Goal: Transaction & Acquisition: Download file/media

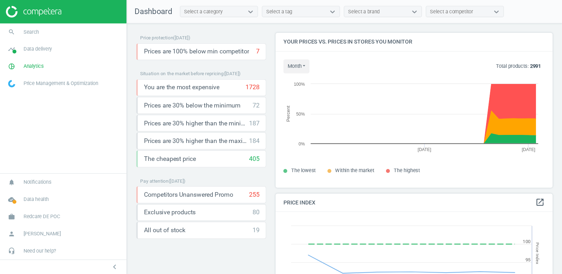
scroll to position [162, 306]
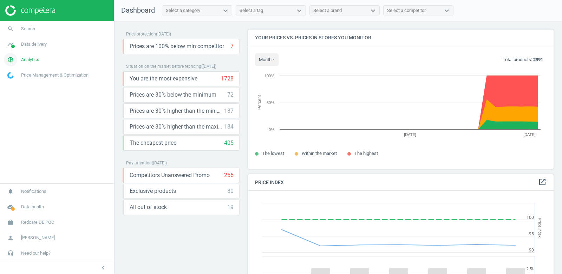
click at [33, 60] on span "Analytics" at bounding box center [30, 60] width 18 height 6
click at [15, 83] on span "Products" at bounding box center [16, 86] width 17 height 6
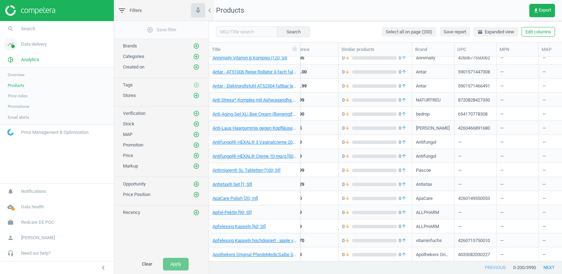
click at [34, 45] on span "Data delivery" at bounding box center [34, 44] width 26 height 6
click at [16, 80] on span "Matches" at bounding box center [15, 81] width 15 height 6
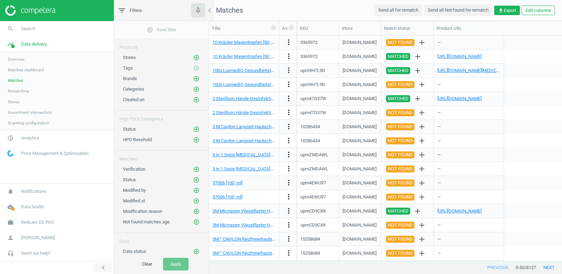
click at [101, 265] on icon "chevron_left" at bounding box center [103, 267] width 8 height 8
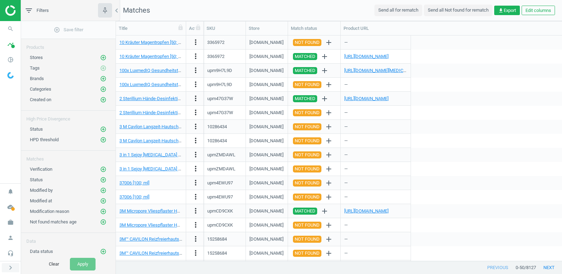
click at [9, 267] on icon "chevron_right" at bounding box center [10, 267] width 8 height 8
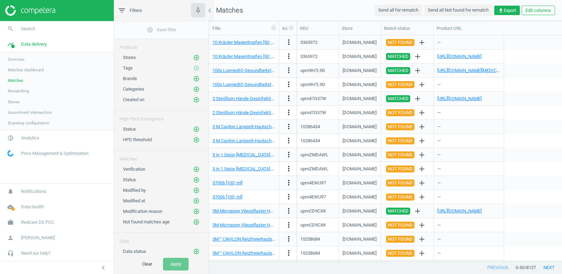
click at [37, 116] on link "Assortment intersection" at bounding box center [57, 112] width 114 height 11
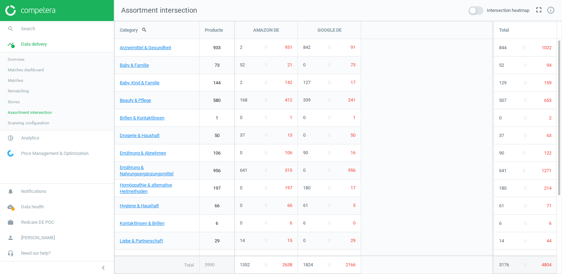
scroll to position [253, 448]
click at [469, 11] on span at bounding box center [475, 10] width 15 height 8
click at [0, 0] on input "checkbox" at bounding box center [0, 0] width 0 height 0
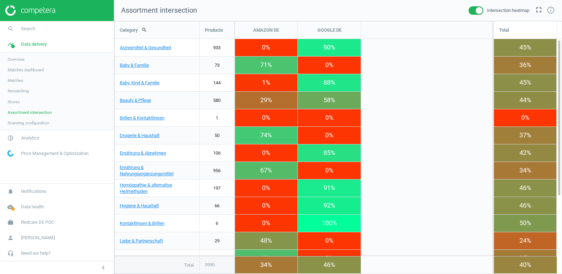
click at [472, 11] on span at bounding box center [475, 10] width 15 height 8
click at [0, 0] on input "checkbox" at bounding box center [0, 0] width 0 height 0
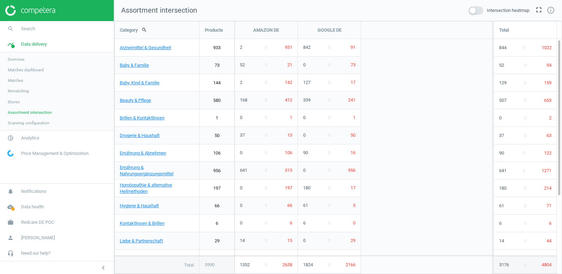
click at [17, 82] on span "Matches" at bounding box center [15, 81] width 15 height 6
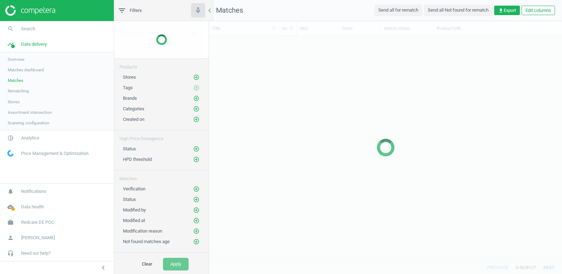
scroll to position [225, 353]
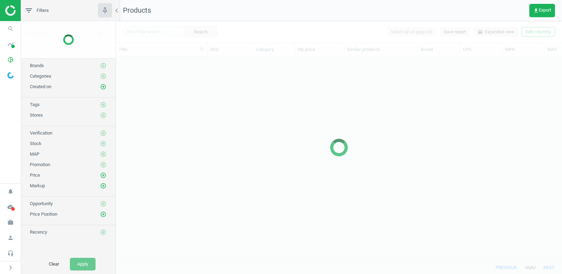
scroll to position [204, 446]
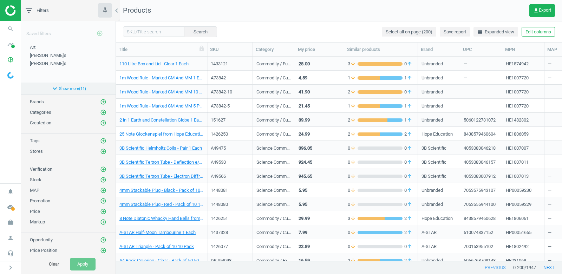
click at [79, 88] on button "expand_more Show more ( 11 )" at bounding box center [68, 89] width 94 height 12
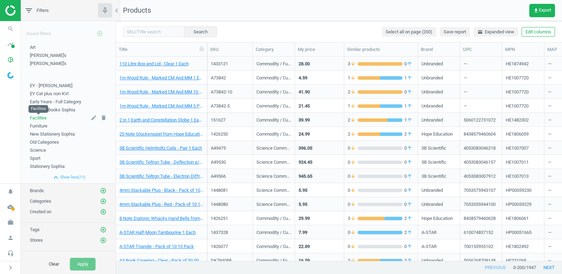
click at [39, 117] on span "Facilites" at bounding box center [38, 117] width 17 height 5
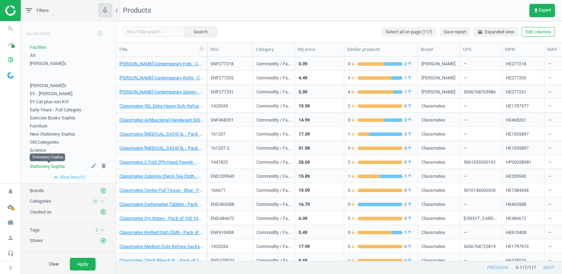
click at [46, 164] on span "Stationery Sophia" at bounding box center [47, 166] width 35 height 5
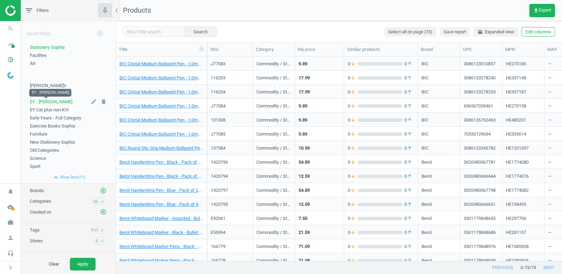
click at [52, 103] on span "EY - Emily KVIs" at bounding box center [51, 101] width 42 height 5
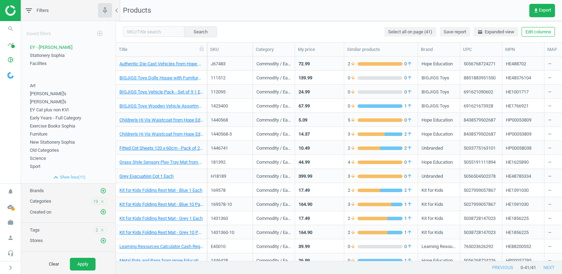
click at [498, 12] on nav "Products get_app Export" at bounding box center [339, 10] width 446 height 21
click at [7, 224] on icon "work" at bounding box center [10, 222] width 13 height 13
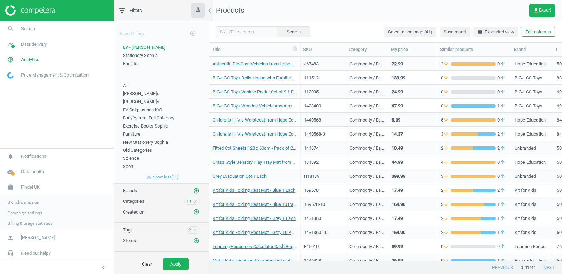
scroll to position [0, 0]
click at [29, 199] on span "Switch campaign" at bounding box center [23, 202] width 31 height 6
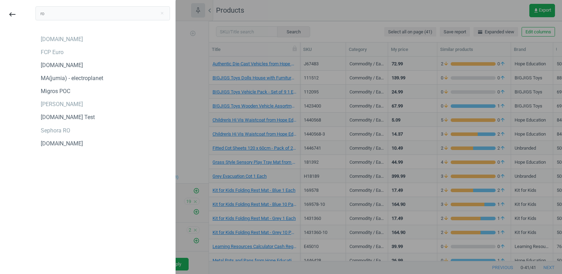
type input "r"
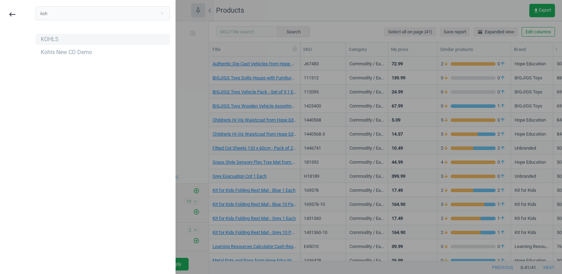
type input "koh"
click at [54, 36] on div "KOHLS" at bounding box center [50, 39] width 18 height 8
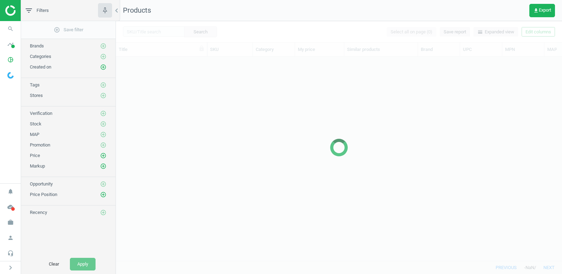
scroll to position [204, 446]
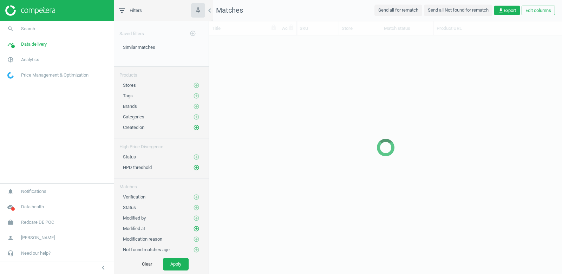
scroll to position [225, 353]
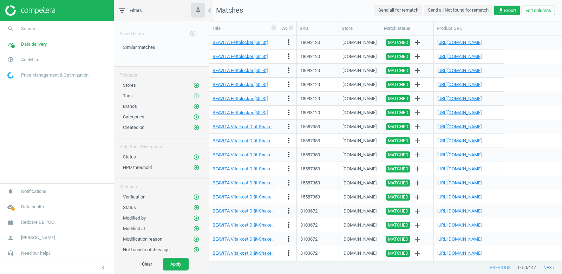
click at [90, 159] on nav "search Search timeline Data delivery Overview Matches dashboard Matches Rematch…" at bounding box center [57, 102] width 114 height 162
click at [142, 48] on span "Similar matches" at bounding box center [139, 47] width 32 height 5
click at [45, 221] on span "Redcare DE POC" at bounding box center [37, 222] width 33 height 6
click at [32, 202] on span "Switch campaign" at bounding box center [23, 202] width 31 height 6
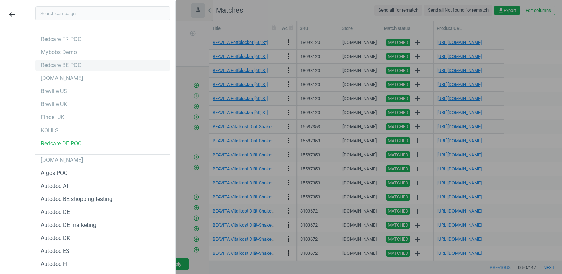
click at [77, 62] on div "Redcare BE POC" at bounding box center [61, 65] width 40 height 8
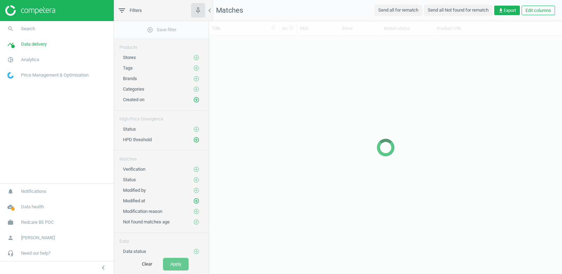
scroll to position [0, 0]
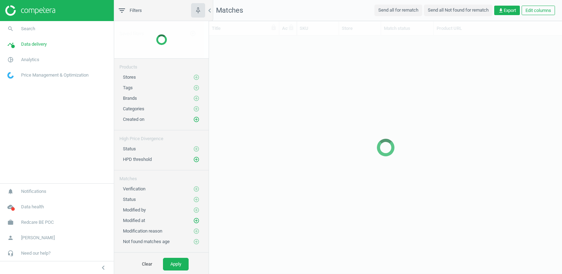
scroll to position [225, 353]
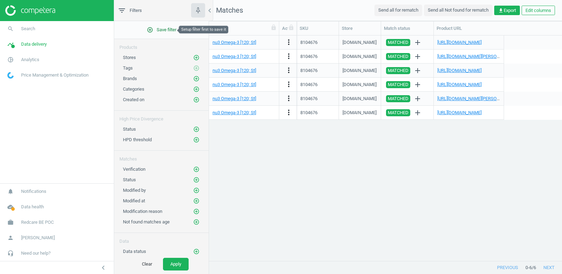
click at [165, 28] on span "add_circle_outline Save filter" at bounding box center [161, 30] width 29 height 6
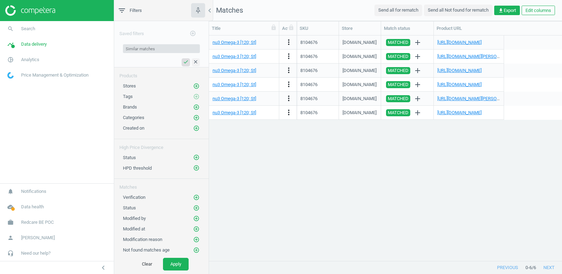
type input "Similar matches"
click at [184, 60] on icon "check" at bounding box center [186, 62] width 6 height 6
click at [47, 226] on link "work Redcare BE POC" at bounding box center [57, 222] width 114 height 15
click at [27, 200] on span "Switch campaign" at bounding box center [23, 202] width 31 height 6
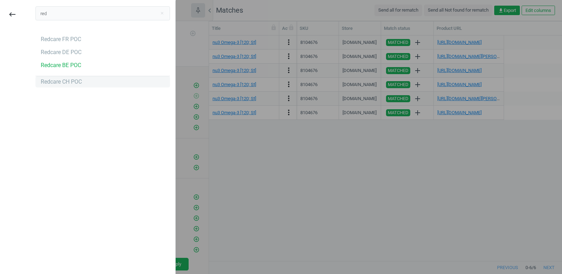
type input "red"
click at [71, 80] on div "Redcare CH POC" at bounding box center [61, 82] width 41 height 8
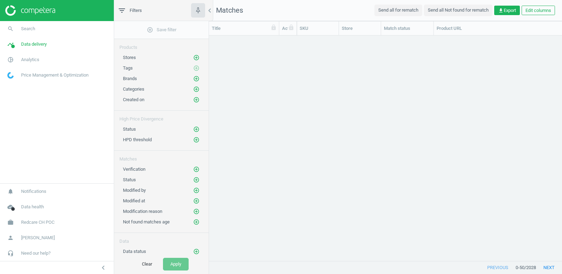
scroll to position [225, 353]
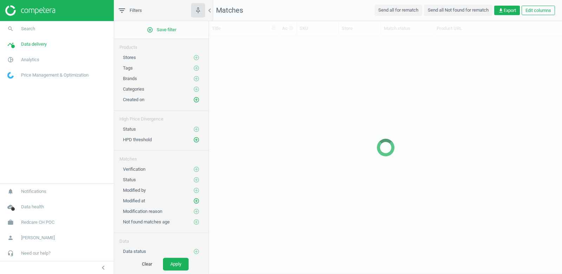
scroll to position [225, 353]
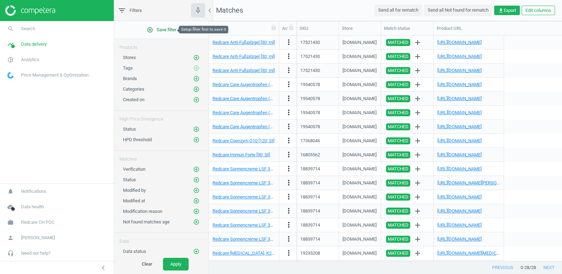
click at [157, 30] on span "add_circle_outline Save filter" at bounding box center [161, 30] width 29 height 6
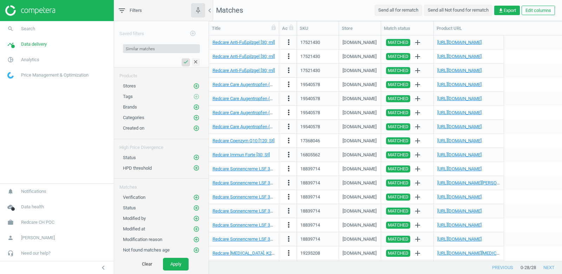
type input "Similar matches"
click at [187, 60] on icon "check" at bounding box center [186, 62] width 6 height 6
click at [45, 224] on span "Redcare CH POC" at bounding box center [37, 222] width 33 height 6
click at [24, 203] on span "Switch campaign" at bounding box center [23, 202] width 31 height 6
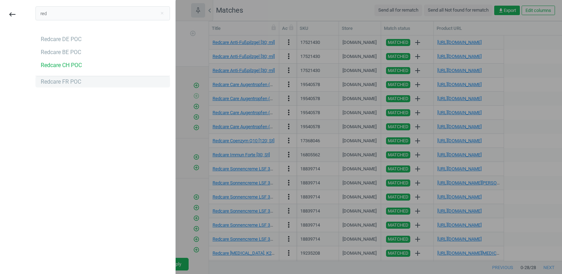
type input "red"
click at [74, 77] on div "Redcare FR POC" at bounding box center [102, 81] width 134 height 11
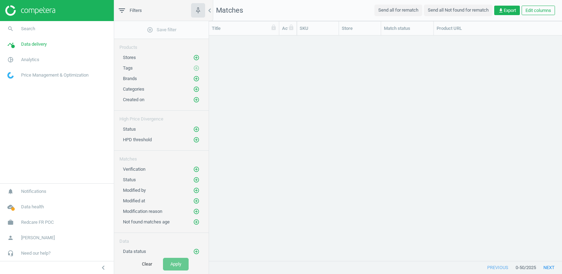
scroll to position [225, 353]
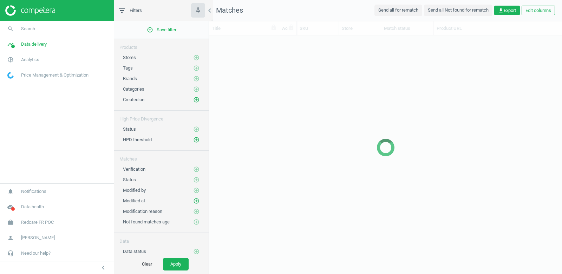
scroll to position [225, 353]
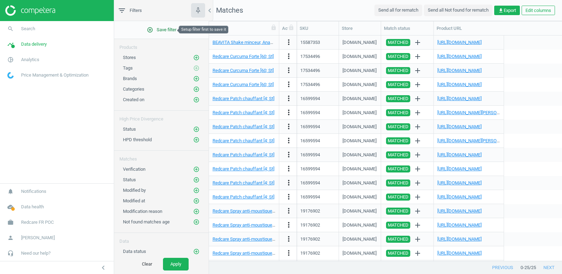
click at [171, 28] on span "add_circle_outline Save filter" at bounding box center [161, 30] width 29 height 6
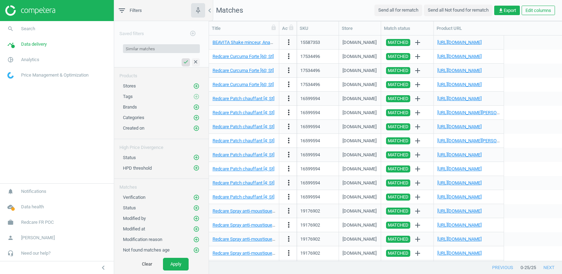
type input "Similar matches"
click at [187, 61] on icon "check" at bounding box center [186, 62] width 6 height 6
click at [44, 224] on span "Redcare FR POC" at bounding box center [37, 222] width 33 height 6
click at [23, 204] on span "Switch campaign" at bounding box center [23, 202] width 31 height 6
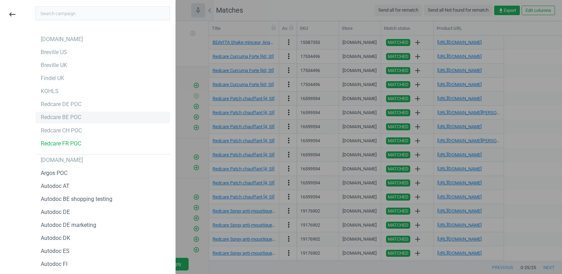
click at [79, 117] on div "Redcare BE POC" at bounding box center [61, 117] width 40 height 8
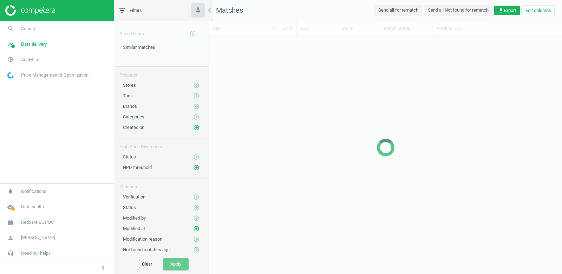
scroll to position [225, 353]
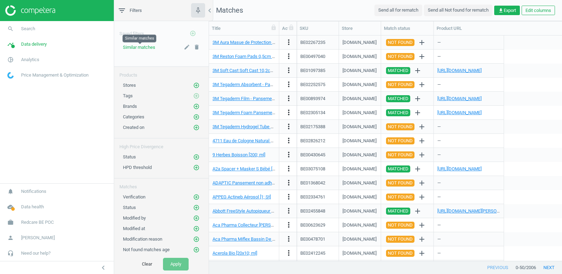
click at [145, 47] on span "Similar matches" at bounding box center [139, 47] width 32 height 5
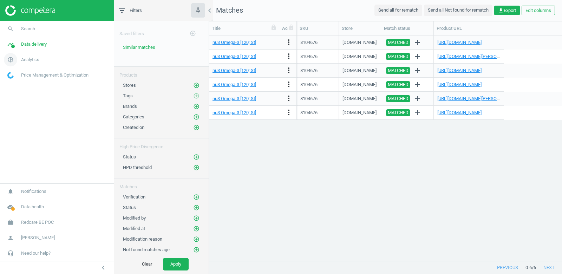
click at [25, 58] on span "Analytics" at bounding box center [30, 60] width 18 height 6
click at [13, 85] on span "Products" at bounding box center [16, 86] width 17 height 6
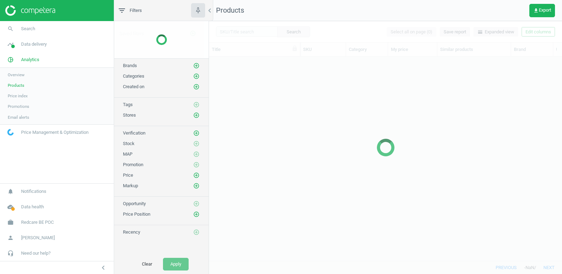
scroll to position [204, 353]
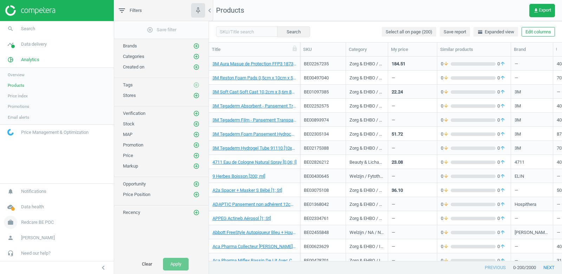
click at [41, 222] on span "Redcare BE POC" at bounding box center [37, 222] width 33 height 6
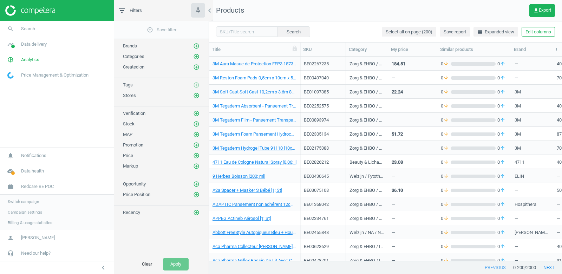
click at [28, 203] on span "Switch campaign" at bounding box center [23, 202] width 31 height 6
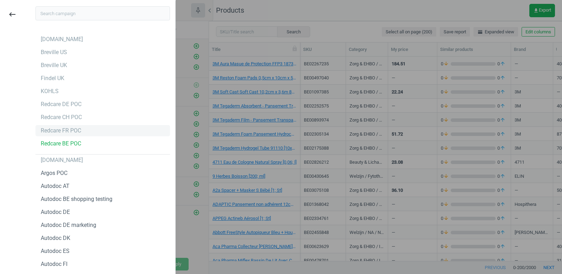
click at [87, 129] on div "Redcare FR POC" at bounding box center [102, 130] width 134 height 11
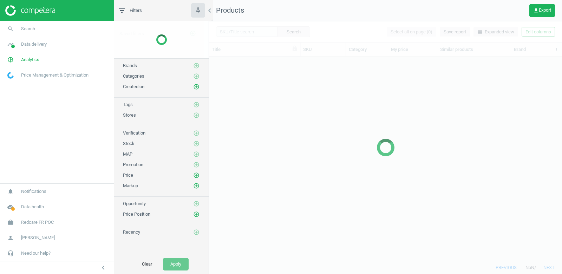
scroll to position [204, 353]
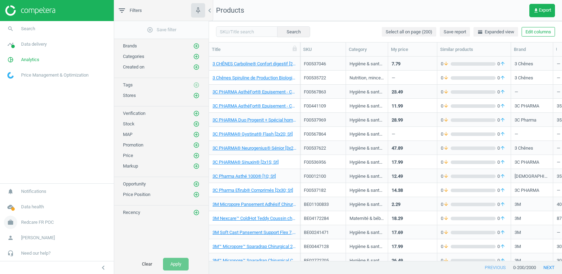
click at [26, 224] on span "Redcare FR POC" at bounding box center [37, 222] width 33 height 6
click at [18, 202] on span "Switch campaign" at bounding box center [23, 202] width 31 height 6
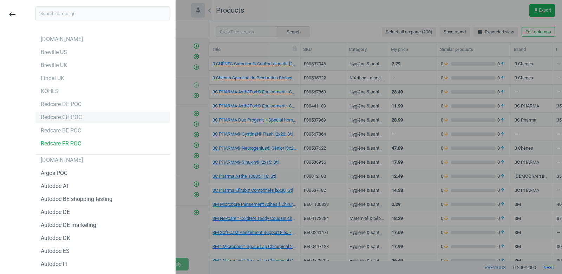
click at [67, 113] on div "Redcare CH POC" at bounding box center [102, 117] width 134 height 11
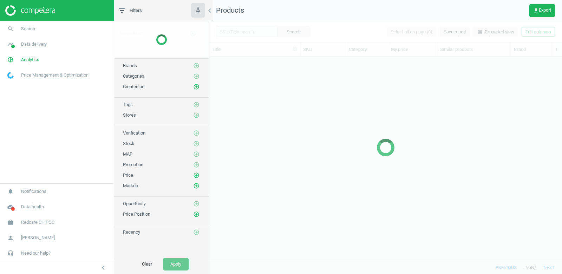
scroll to position [204, 353]
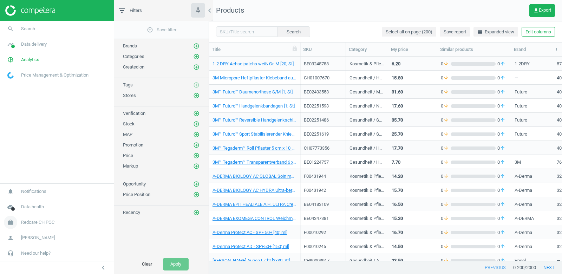
click at [29, 220] on span "Redcare CH POC" at bounding box center [37, 222] width 33 height 6
click at [28, 204] on span "Switch campaign" at bounding box center [23, 202] width 31 height 6
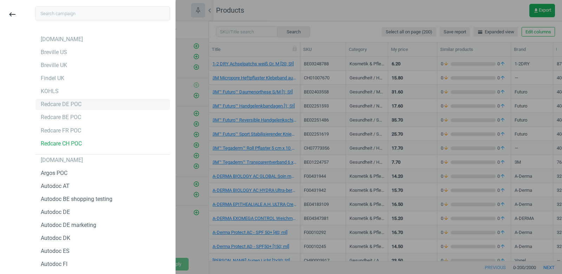
click at [79, 106] on div "Redcare DE POC" at bounding box center [61, 104] width 41 height 8
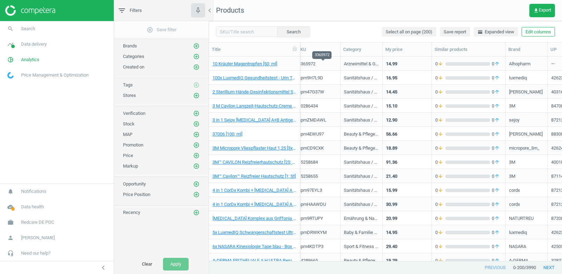
scroll to position [0, 13]
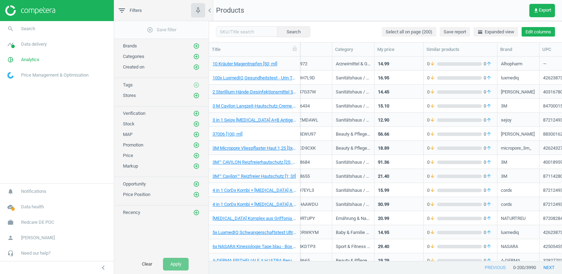
click at [536, 28] on button "Edit columns" at bounding box center [537, 32] width 33 height 10
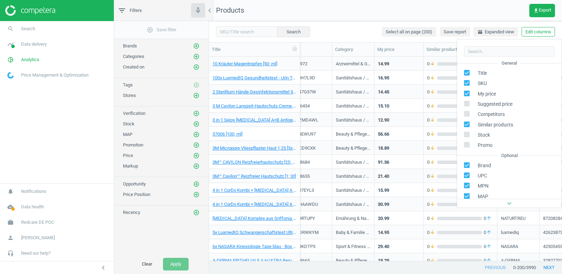
click at [463, 113] on div "Competitors" at bounding box center [509, 114] width 105 height 10
click at [465, 113] on input "checkbox" at bounding box center [467, 114] width 5 height 5
checkbox input "true"
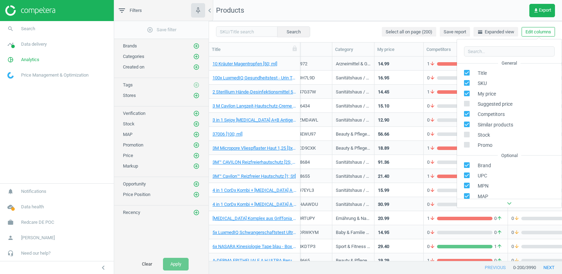
click at [352, 9] on nav "Products get_app Export" at bounding box center [385, 10] width 353 height 21
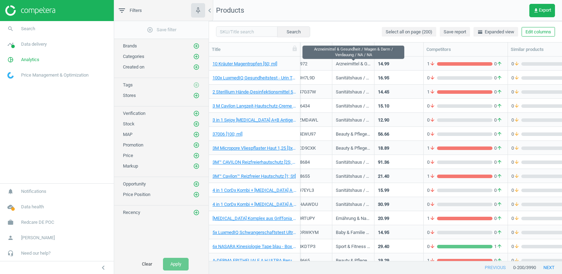
click at [357, 61] on div "Arzneimittel & Gesundheit / Magen & Darm / Verdauung / NA / NA" at bounding box center [353, 65] width 35 height 9
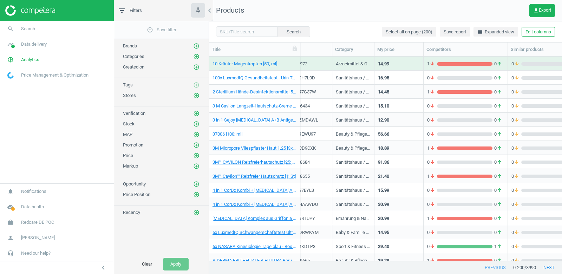
click at [357, 61] on div "Arzneimittel & Gesundheit / Magen & Darm / Verdauung / NA / NA" at bounding box center [353, 65] width 35 height 9
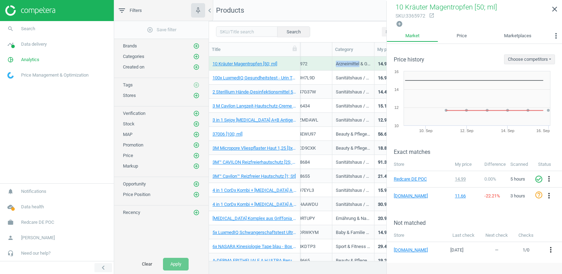
click at [103, 266] on icon "chevron_left" at bounding box center [103, 267] width 8 height 8
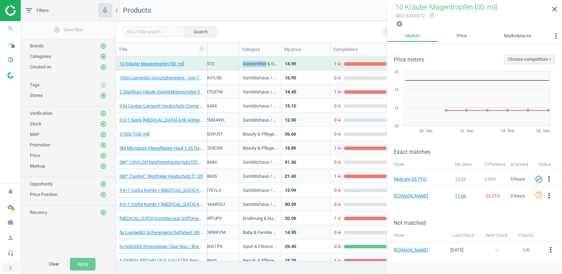
scroll to position [204, 446]
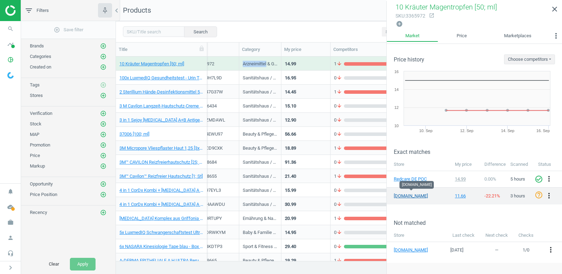
click at [407, 193] on link "google.de" at bounding box center [411, 196] width 35 height 6
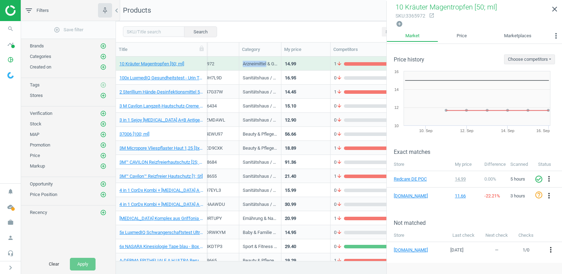
click at [315, 91] on div "14.45" at bounding box center [306, 91] width 42 height 12
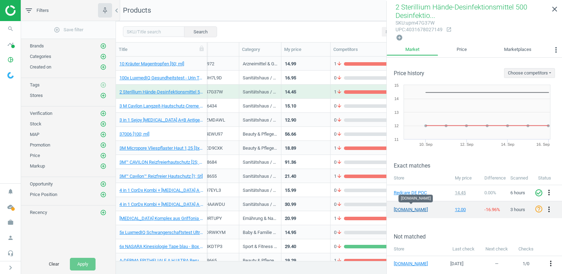
click at [411, 206] on link "amazon.de" at bounding box center [411, 209] width 35 height 6
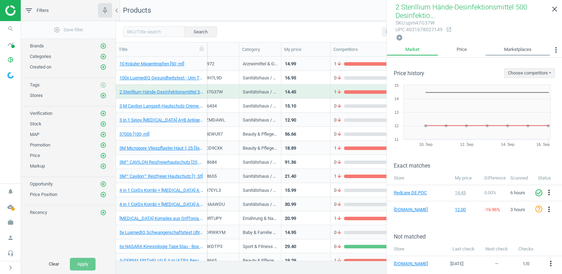
click at [534, 47] on link "Marketplaces" at bounding box center [517, 50] width 65 height 12
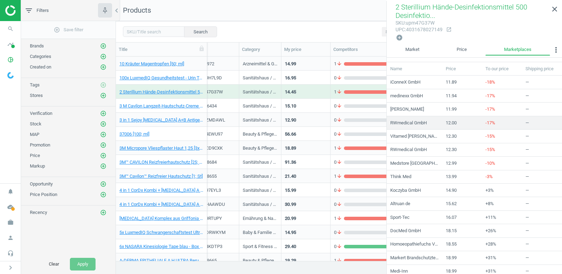
scroll to position [53, 0]
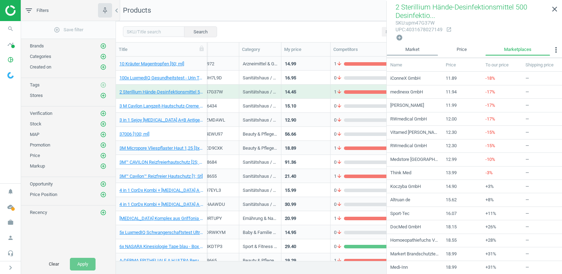
click at [414, 47] on link "Market" at bounding box center [412, 50] width 51 height 12
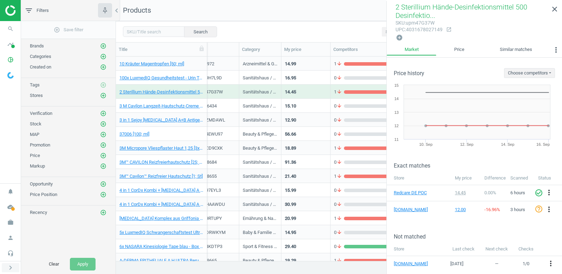
click at [11, 268] on icon "chevron_right" at bounding box center [10, 267] width 8 height 8
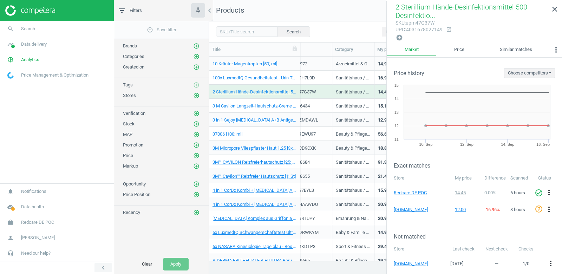
scroll to position [204, 353]
click at [42, 219] on link "work Redcare DE POC" at bounding box center [57, 222] width 114 height 15
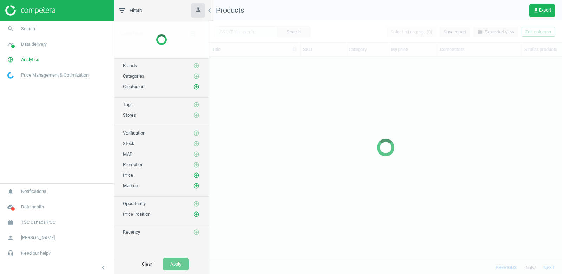
scroll to position [204, 353]
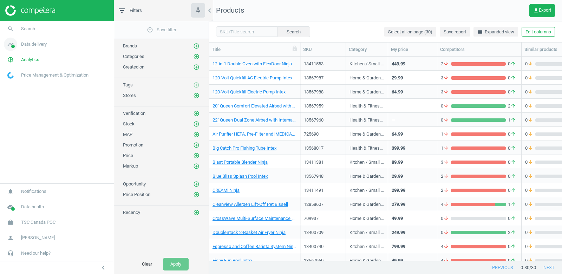
click at [26, 44] on span "Data delivery" at bounding box center [34, 44] width 26 height 6
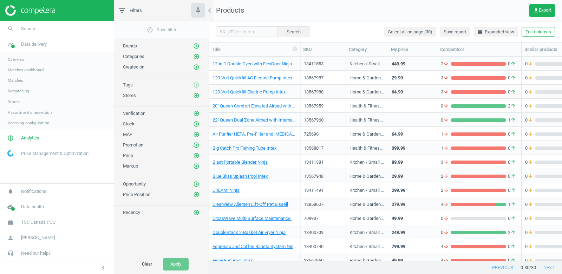
click at [18, 102] on span "Stores" at bounding box center [14, 102] width 12 height 6
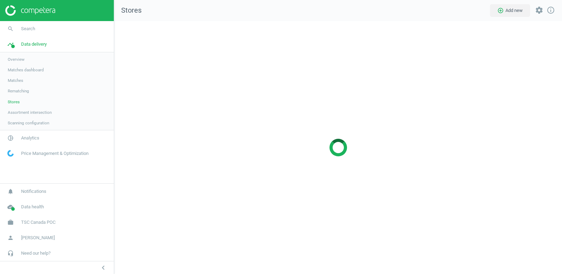
scroll to position [253, 448]
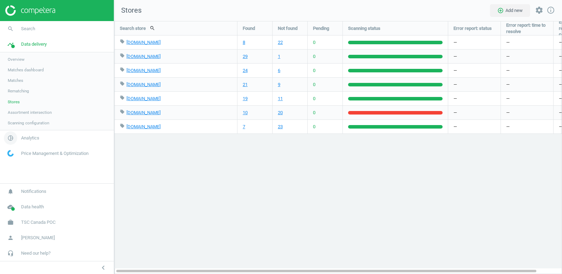
click at [31, 138] on span "Analytics" at bounding box center [30, 138] width 18 height 6
click at [16, 88] on span "Products" at bounding box center [16, 86] width 17 height 6
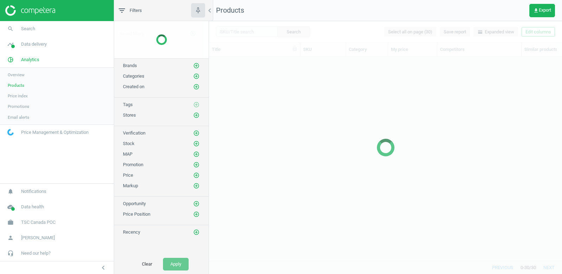
scroll to position [204, 353]
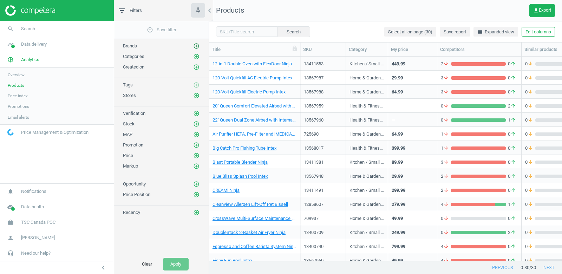
click at [195, 44] on icon "add_circle_outline" at bounding box center [196, 46] width 6 height 6
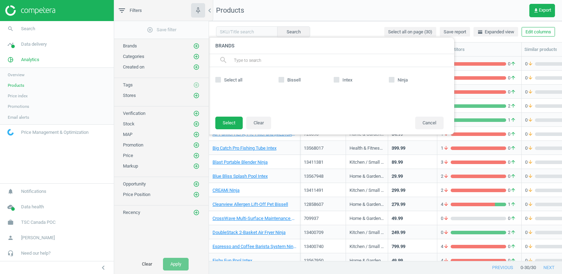
click at [335, 17] on div at bounding box center [490, 137] width 562 height 274
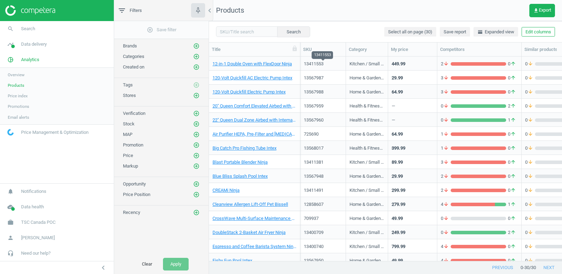
click at [325, 64] on div "13411553" at bounding box center [323, 64] width 38 height 6
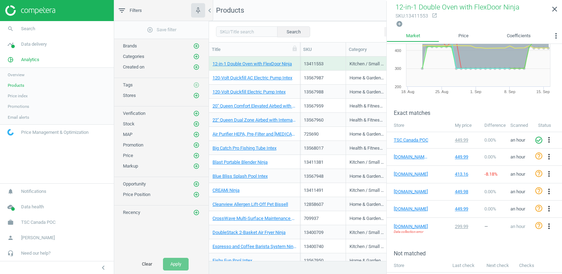
scroll to position [40, 0]
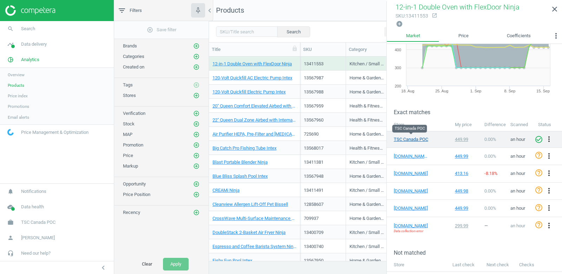
click at [413, 138] on link "TSC Canada POC" at bounding box center [411, 139] width 35 height 6
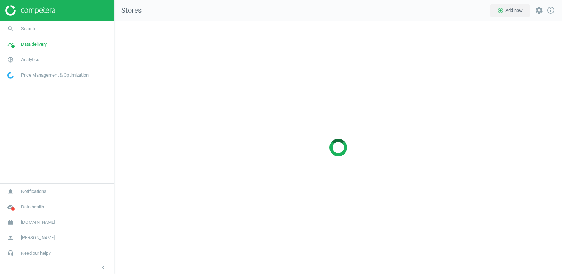
scroll to position [253, 448]
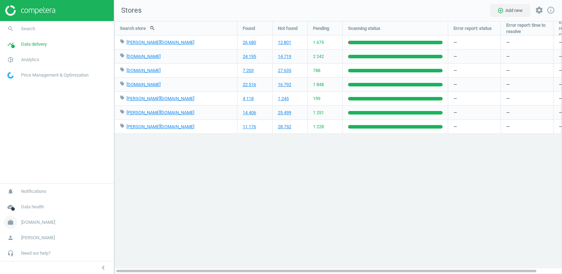
click at [24, 222] on span "[DOMAIN_NAME]" at bounding box center [38, 222] width 34 height 6
click at [23, 199] on span "Switch campaign" at bounding box center [23, 202] width 31 height 6
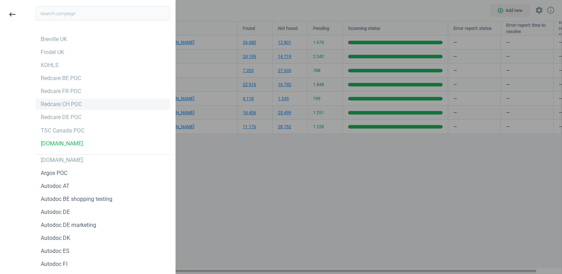
click at [72, 105] on div "Redcare CH POC" at bounding box center [61, 104] width 41 height 8
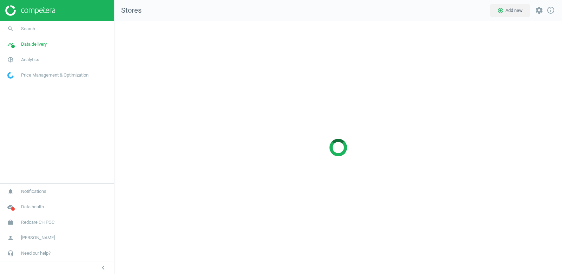
scroll to position [253, 448]
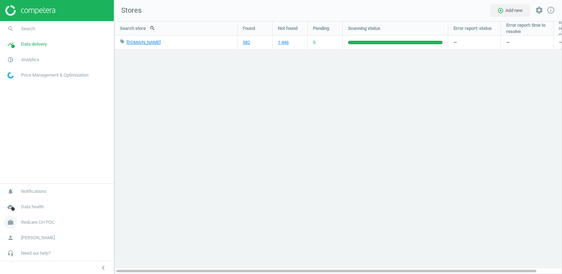
click at [40, 222] on span "Redcare CH POC" at bounding box center [37, 222] width 33 height 6
click at [21, 203] on span "Switch campaign" at bounding box center [23, 202] width 31 height 6
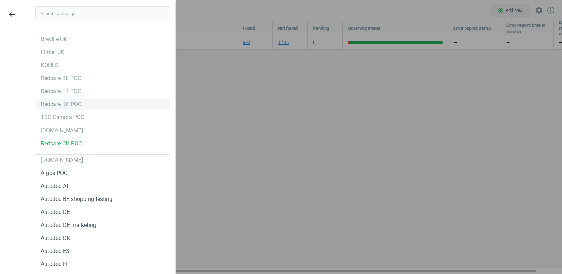
click at [81, 108] on div "Redcare DE POC" at bounding box center [61, 104] width 41 height 8
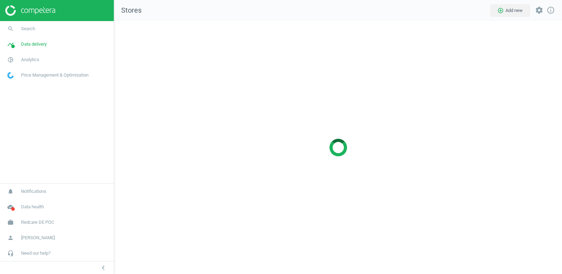
scroll to position [253, 448]
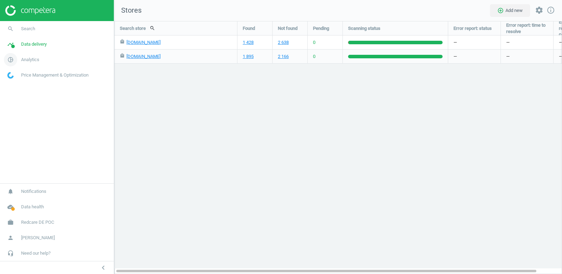
click at [30, 57] on span "Analytics" at bounding box center [30, 60] width 18 height 6
click at [15, 83] on span "Products" at bounding box center [16, 86] width 17 height 6
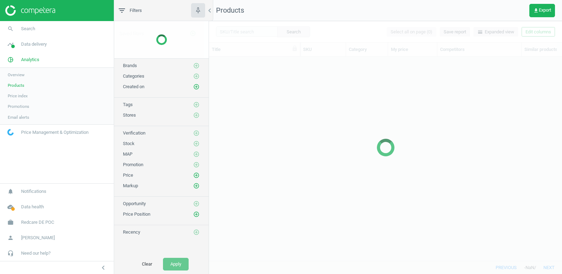
scroll to position [204, 353]
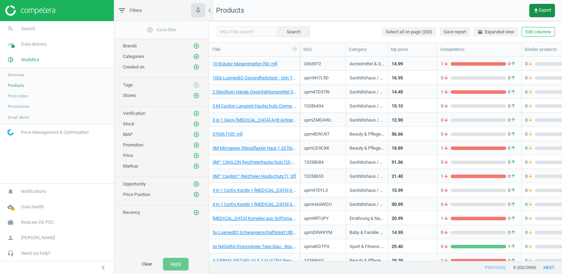
click at [542, 13] on span "get_app Export" at bounding box center [542, 11] width 18 height 6
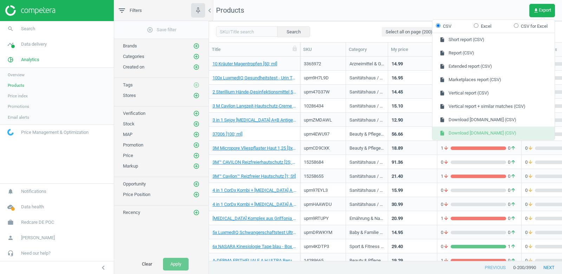
click at [516, 130] on button "insert_drive_file Download [DOMAIN_NAME] (CSV)" at bounding box center [493, 132] width 122 height 13
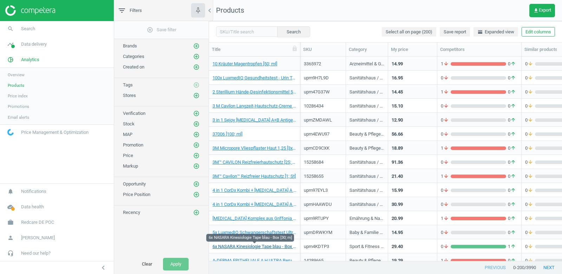
click at [281, 244] on link "6x NASARA Kinesiologie Tape blau - Box [30; m]" at bounding box center [254, 246] width 84 height 6
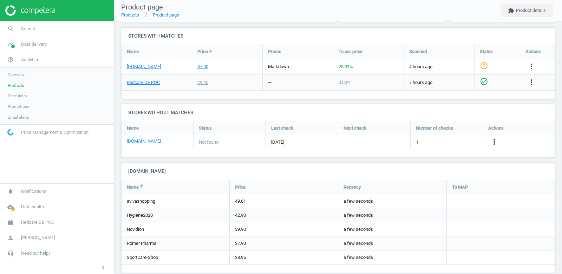
scroll to position [241, 0]
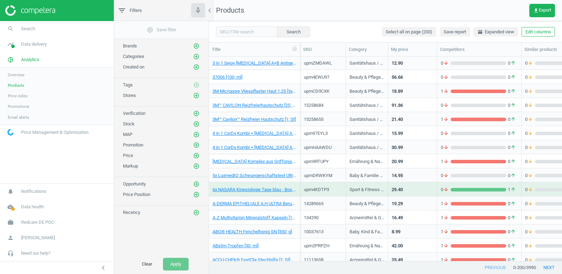
scroll to position [68, 0]
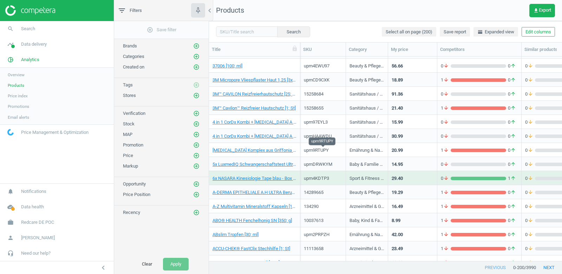
click at [328, 149] on div "upm9RTUPY" at bounding box center [323, 150] width 38 height 6
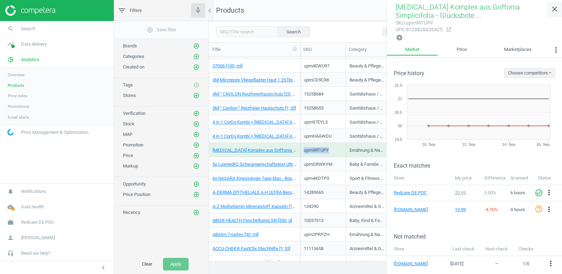
click at [559, 7] on icon "close" at bounding box center [554, 9] width 8 height 8
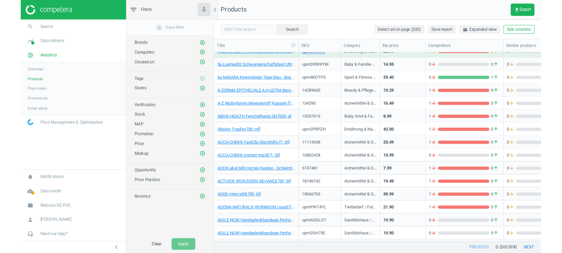
scroll to position [163, 0]
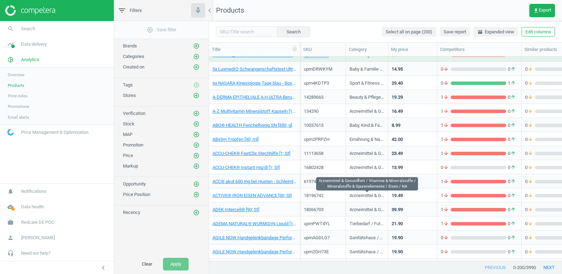
click at [355, 191] on div "Arzneimittel & Gesundheit / Vitamine & Mineralstoffe / Mineralstoffe & Spurenel…" at bounding box center [366, 195] width 35 height 12
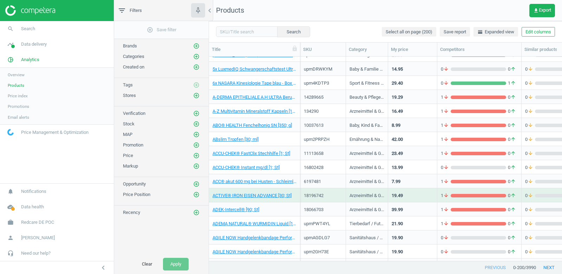
click at [355, 191] on div "Arzneimittel & Gesundheit / Vitamine & Mineralstoffe / Mineralstoffe & Spurenel…" at bounding box center [366, 195] width 35 height 12
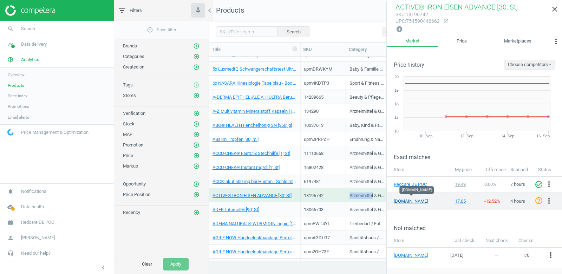
click at [410, 198] on link "[DOMAIN_NAME]" at bounding box center [411, 201] width 35 height 6
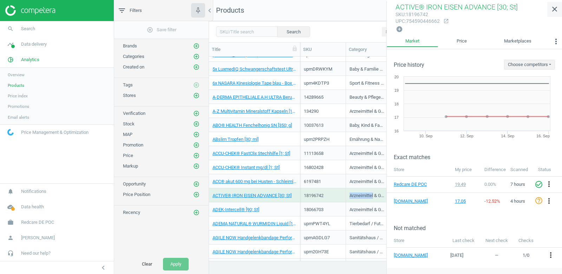
click at [555, 8] on icon "close" at bounding box center [554, 9] width 8 height 8
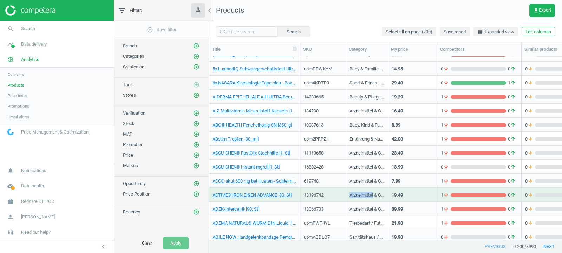
scroll to position [184, 353]
